Goal: Information Seeking & Learning: Understand process/instructions

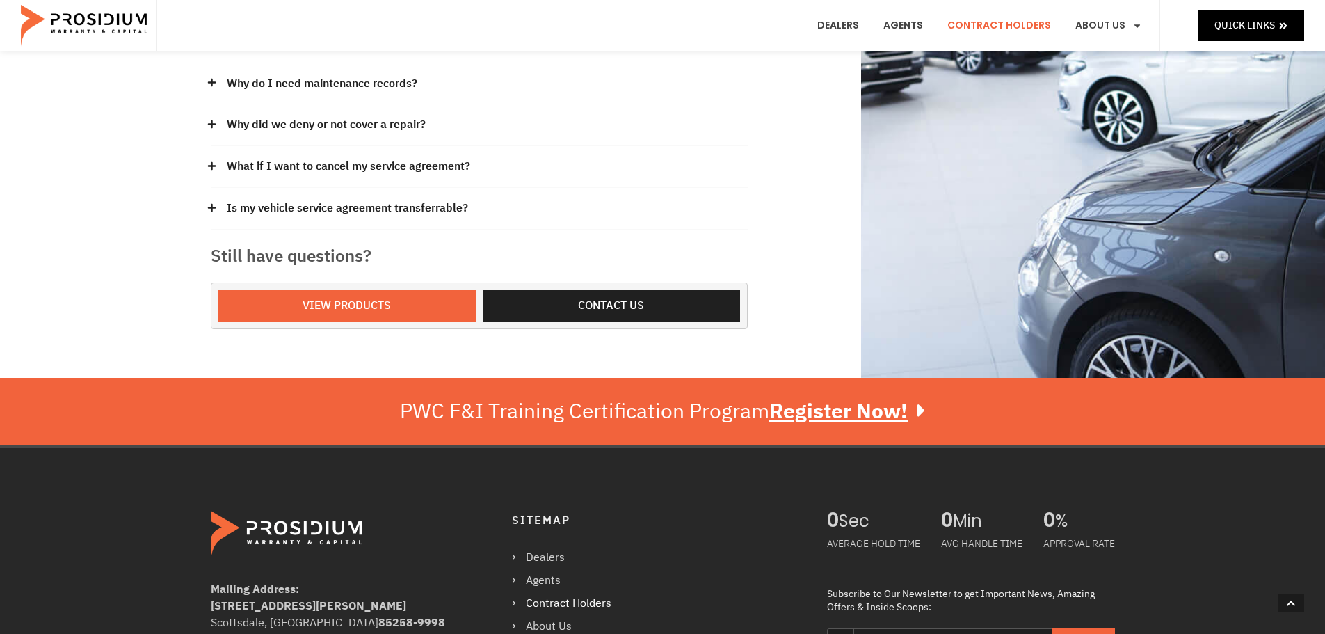
scroll to position [487, 0]
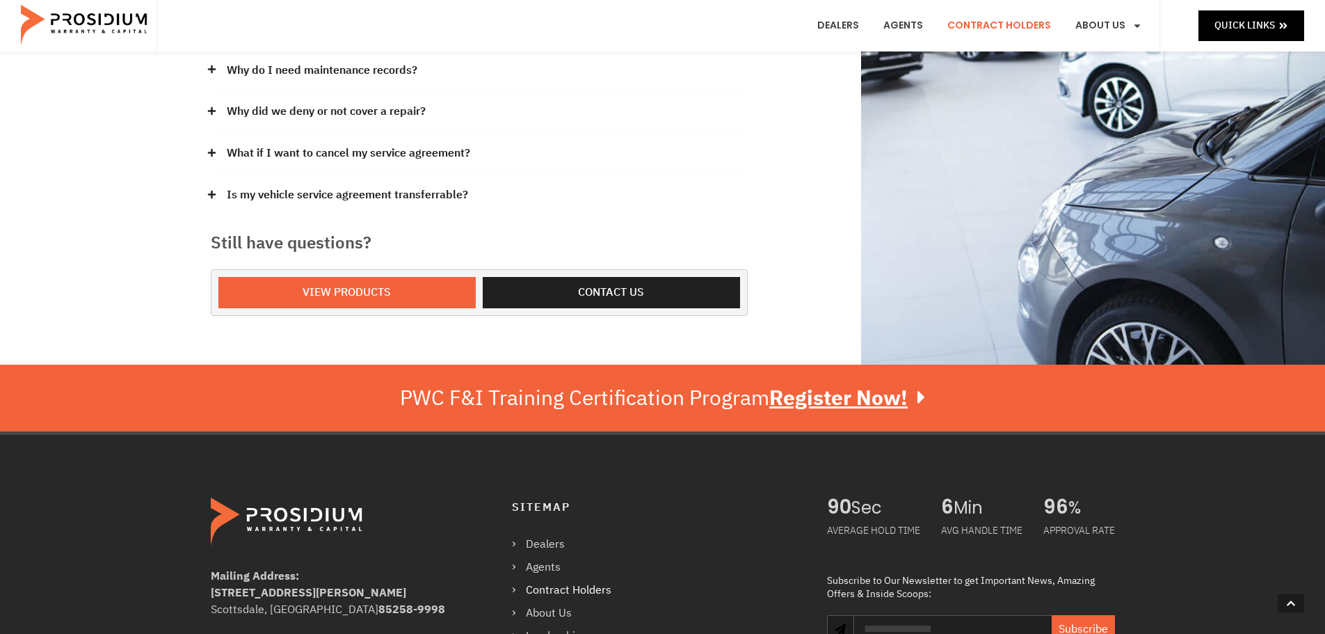
click at [437, 143] on link "What if I want to cancel my service agreement?" at bounding box center [349, 153] width 244 height 20
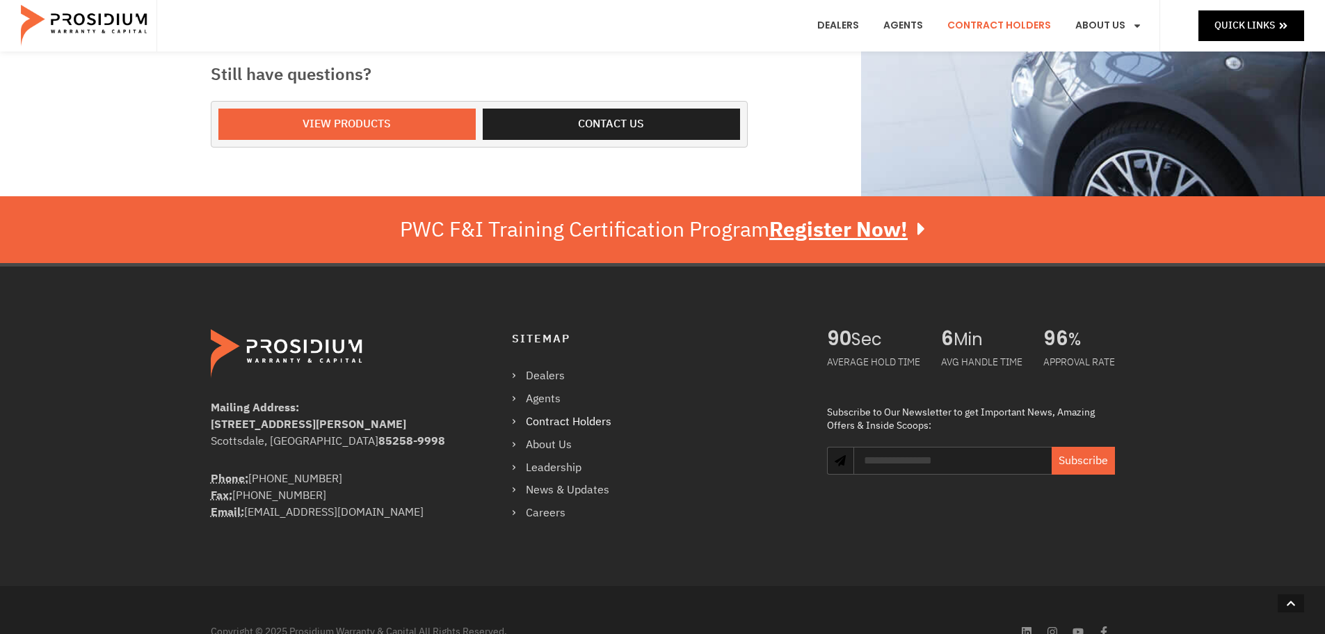
scroll to position [765, 0]
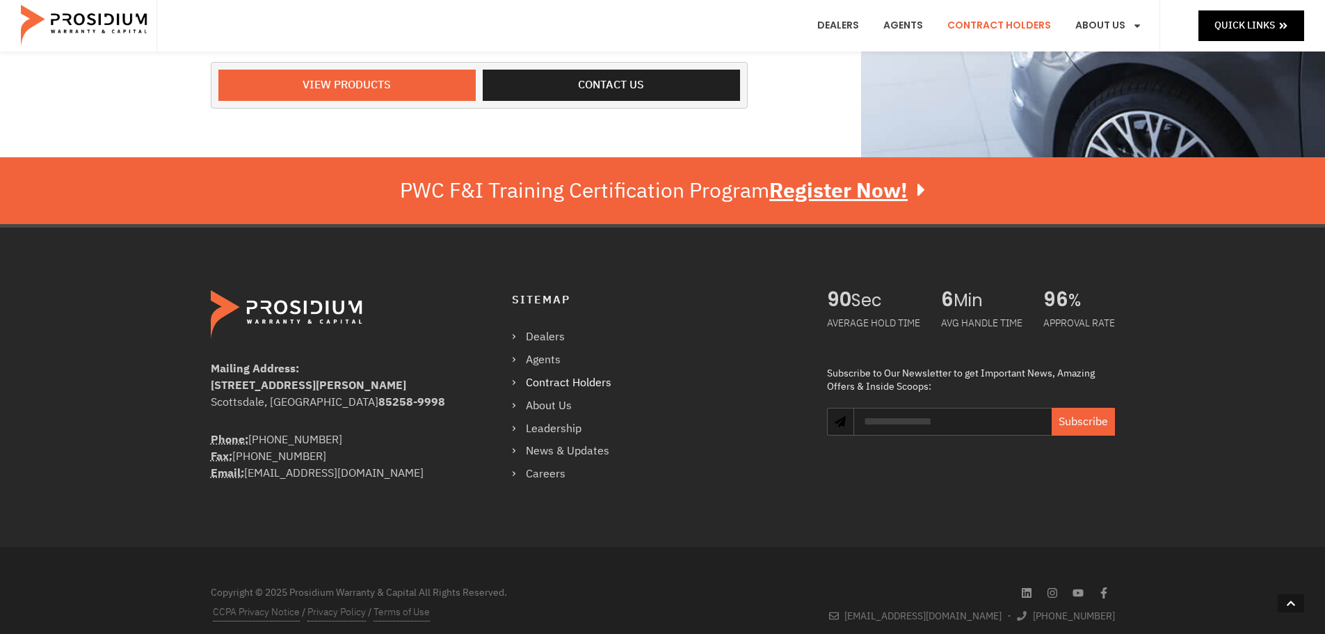
click at [552, 373] on link "Contract Holders" at bounding box center [568, 383] width 113 height 20
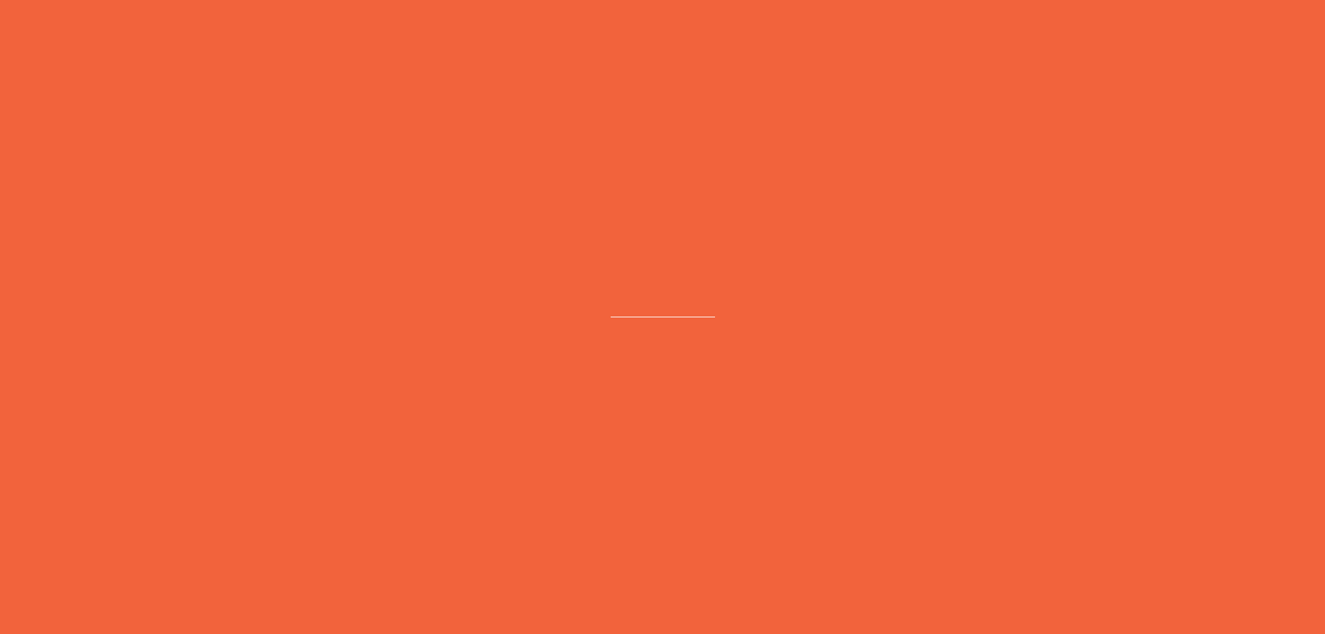
click at [552, 359] on e-page-transition at bounding box center [662, 317] width 1325 height 634
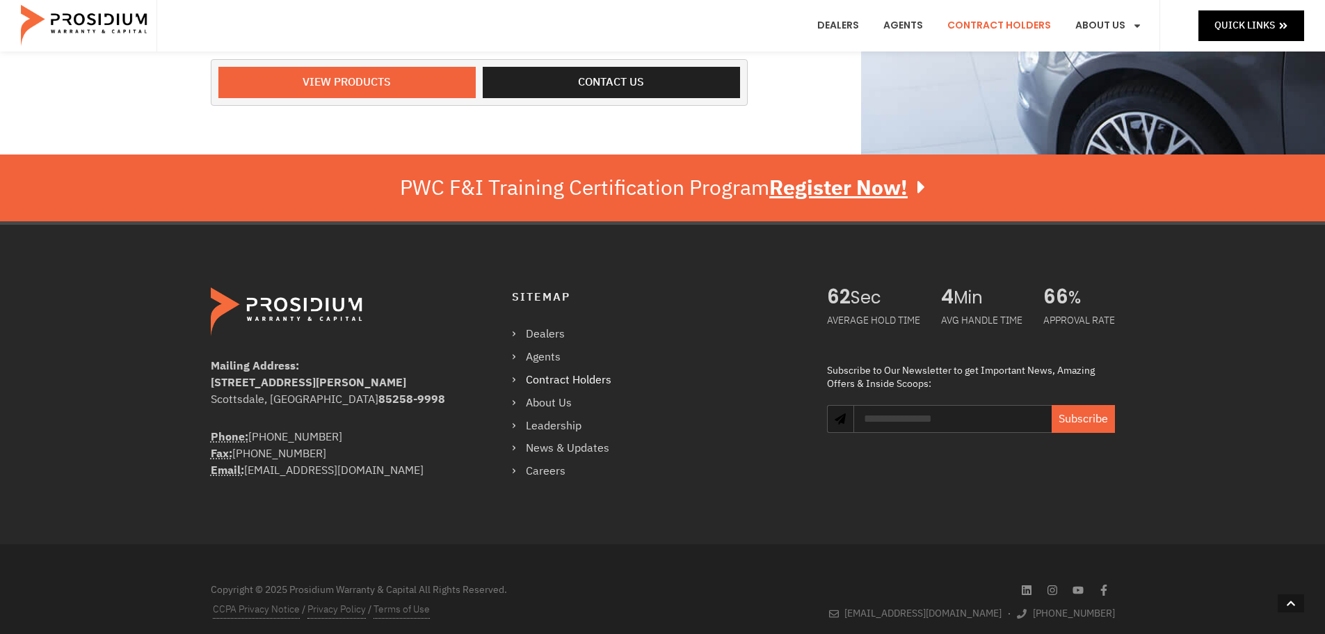
scroll to position [700, 0]
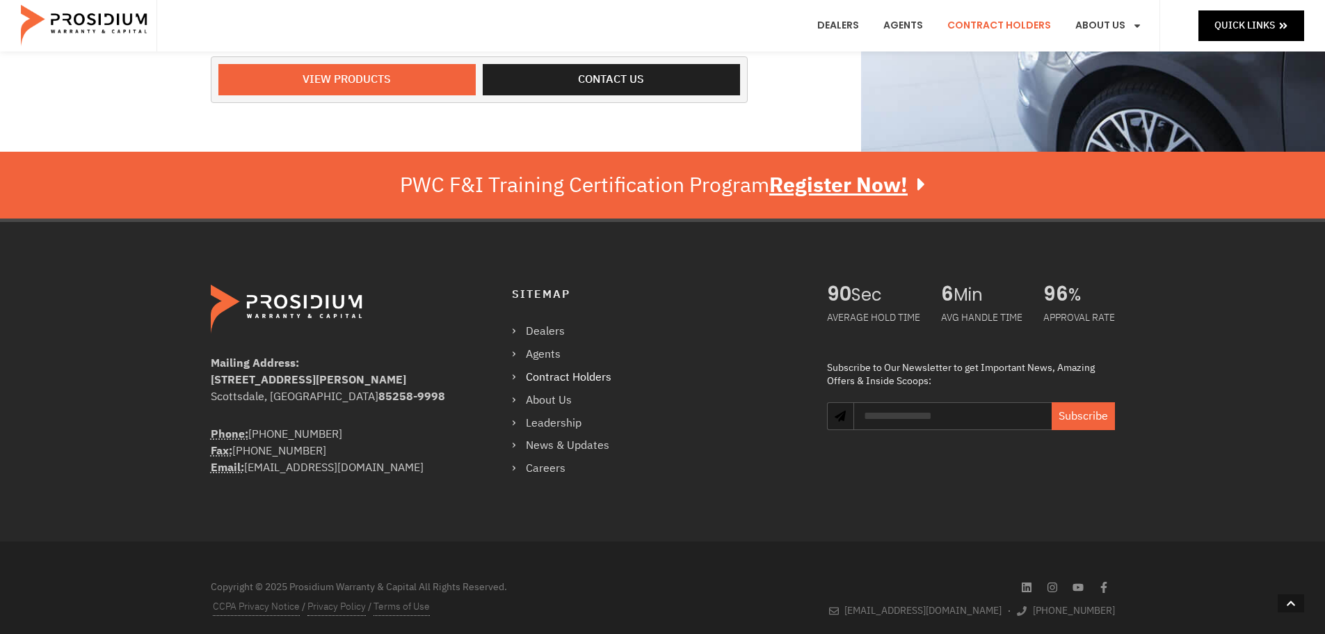
click at [553, 367] on link "Contract Holders" at bounding box center [568, 377] width 113 height 20
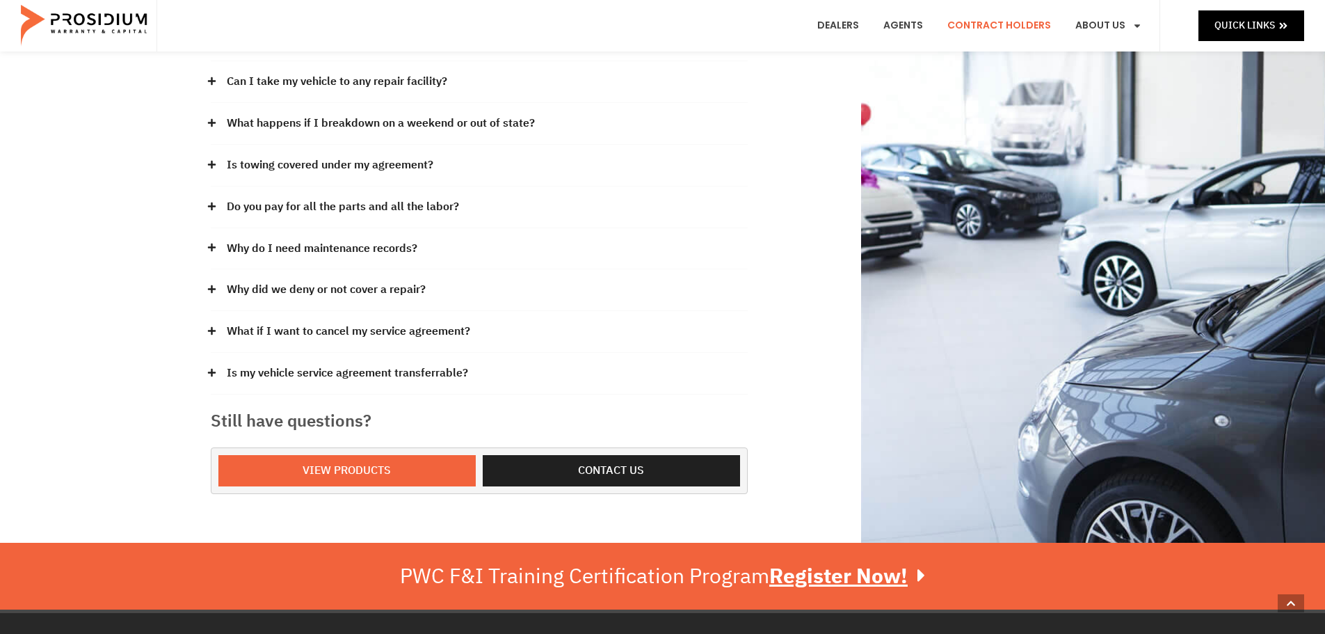
scroll to position [348, 0]
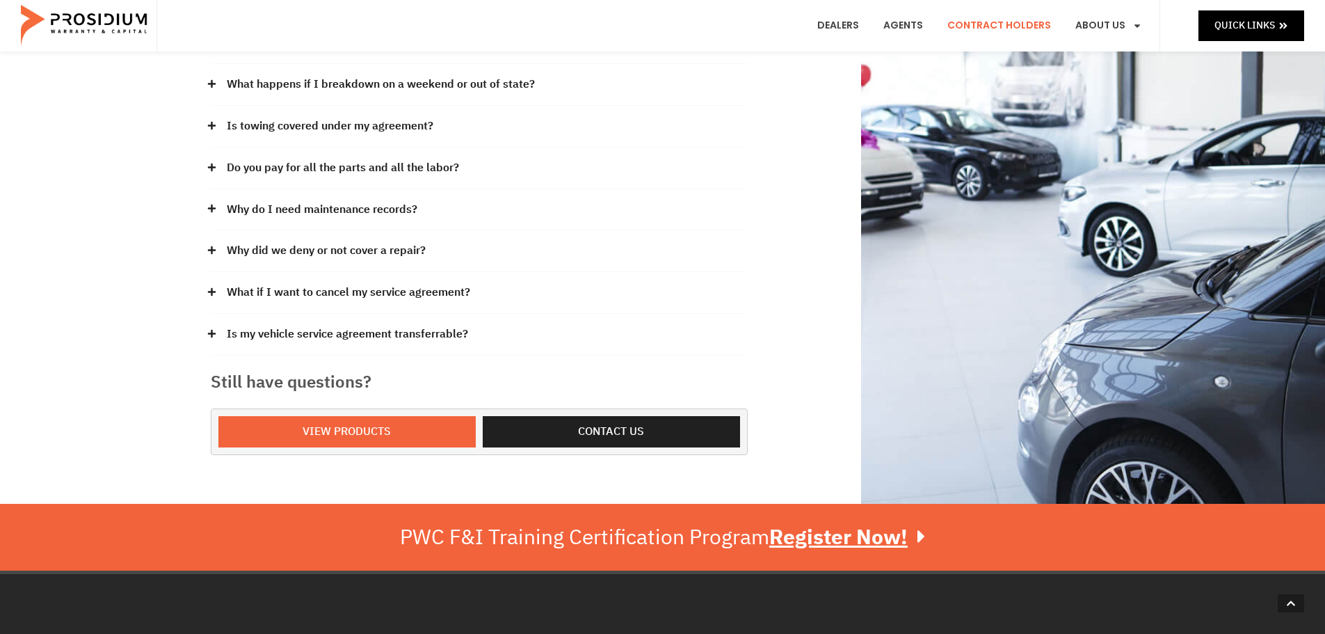
click at [342, 241] on link "Why did we deny or not cover a repair?" at bounding box center [326, 251] width 199 height 20
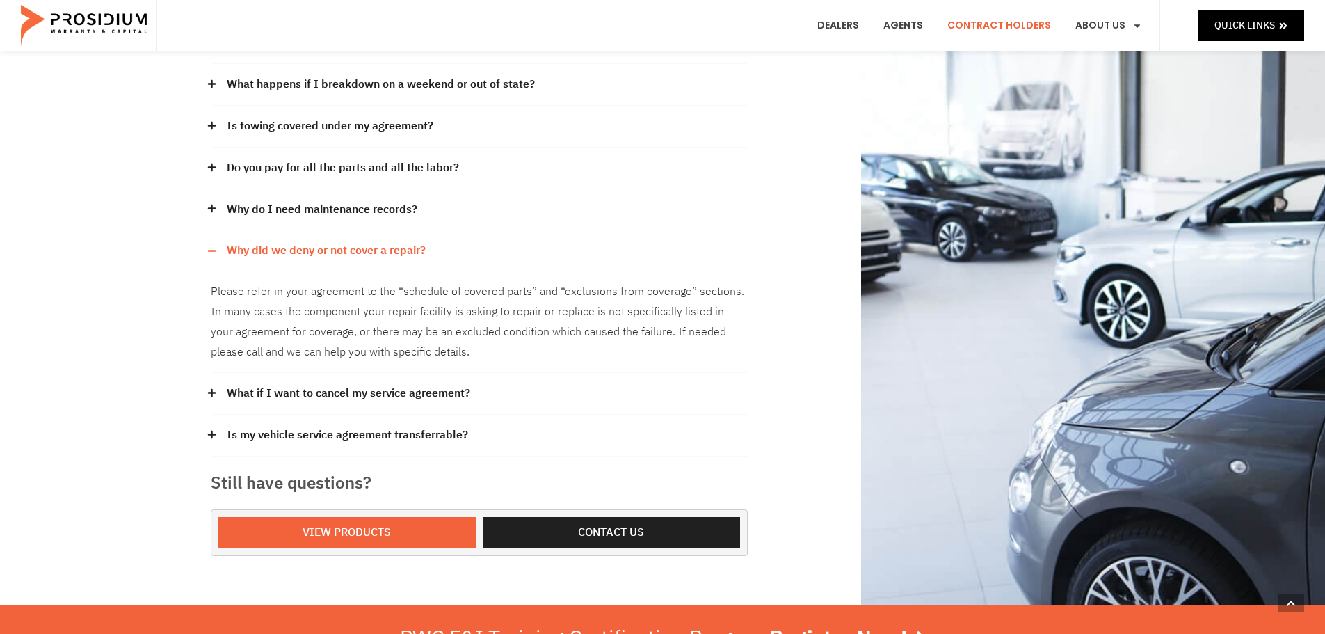
click at [357, 425] on link "Is my vehicle service agreement transferrable?" at bounding box center [347, 435] width 241 height 20
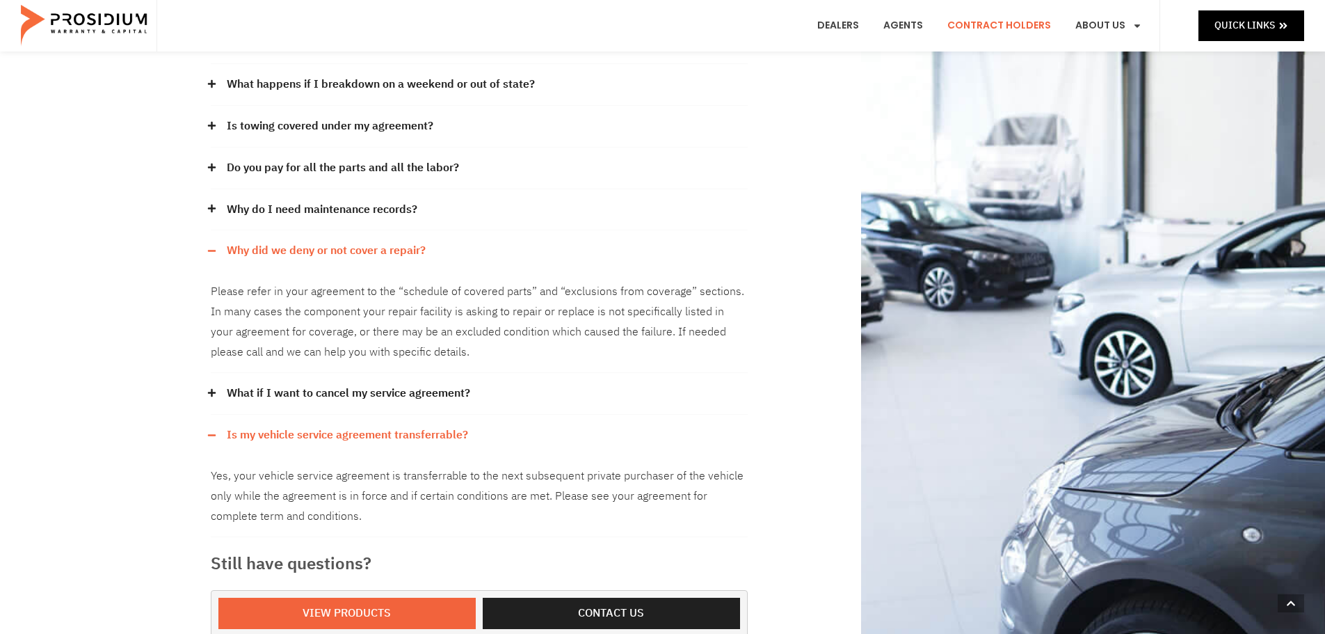
click at [365, 383] on link "What if I want to cancel my service agreement?" at bounding box center [349, 393] width 244 height 20
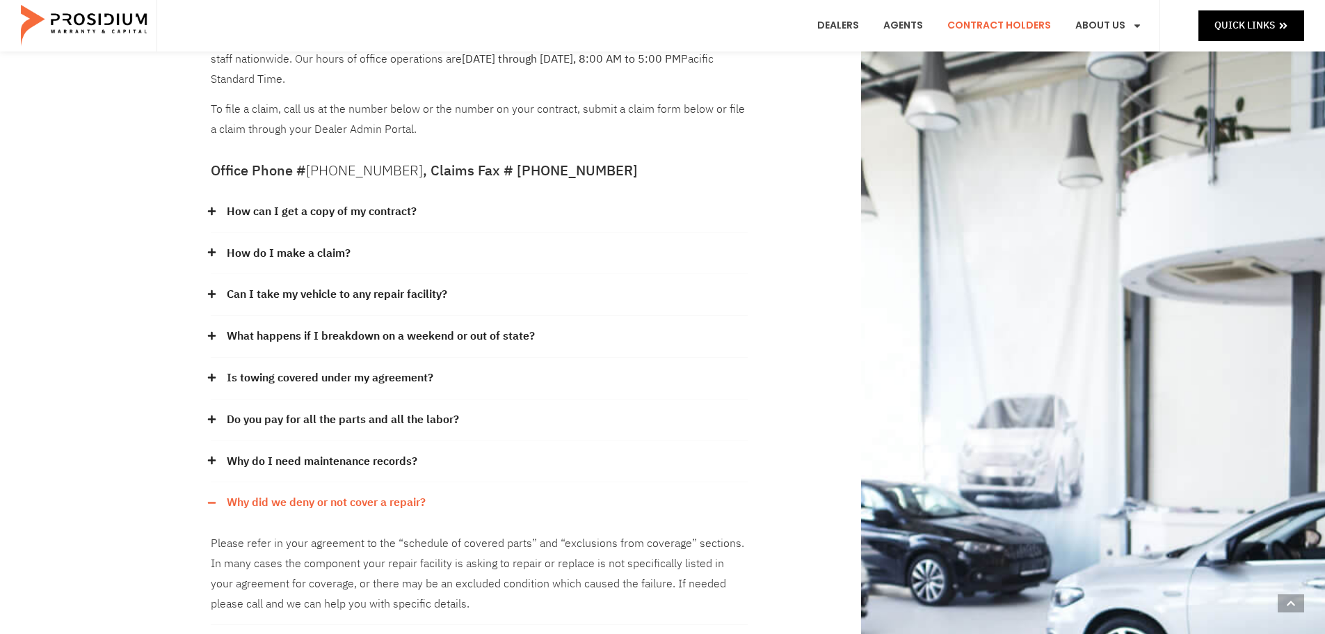
scroll to position [0, 0]
